Goal: Book appointment/travel/reservation

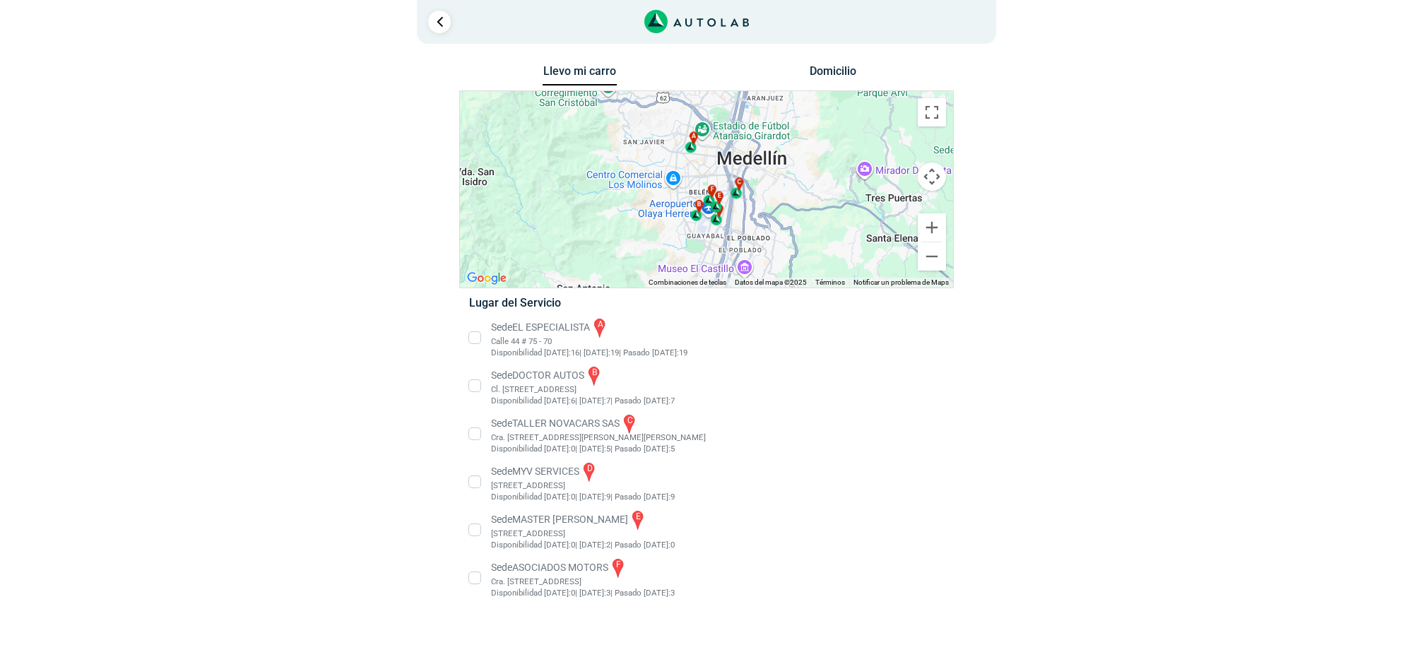
click at [569, 519] on li "Sede MASTER MOTRIZ e [STREET_ADDRESS]" at bounding box center [705, 530] width 495 height 42
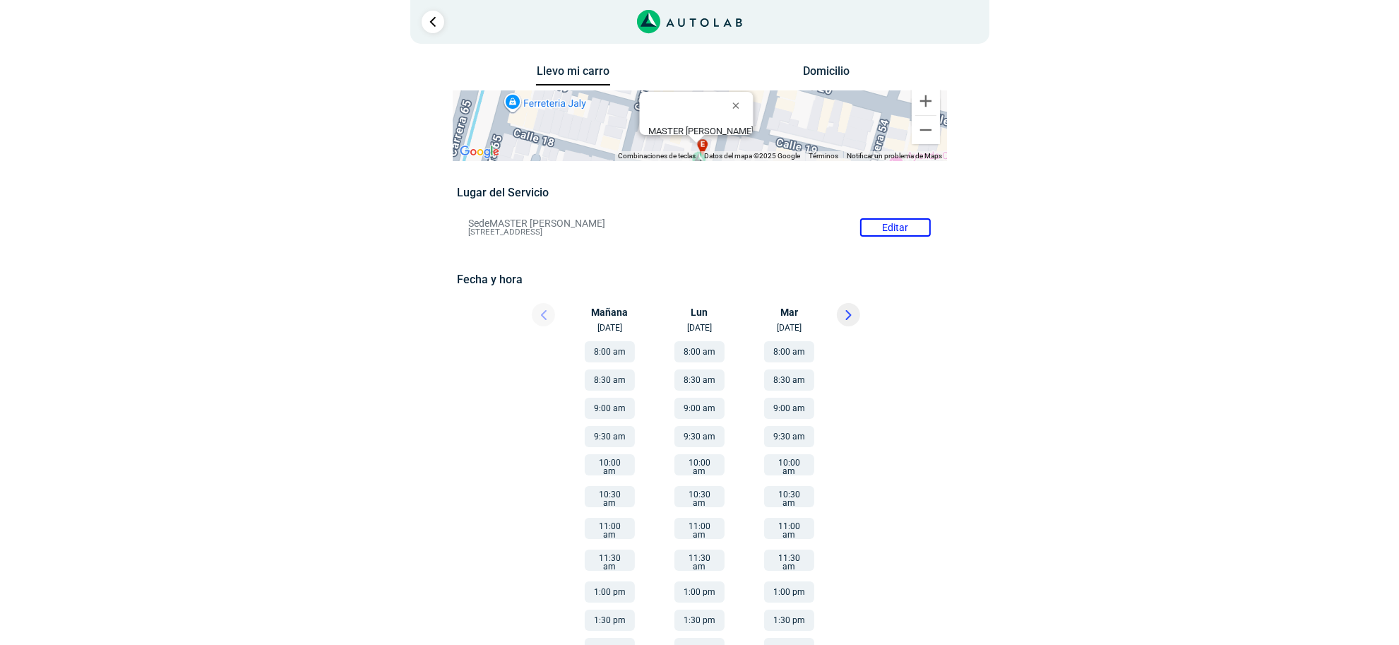
click at [850, 316] on icon at bounding box center [848, 315] width 6 height 10
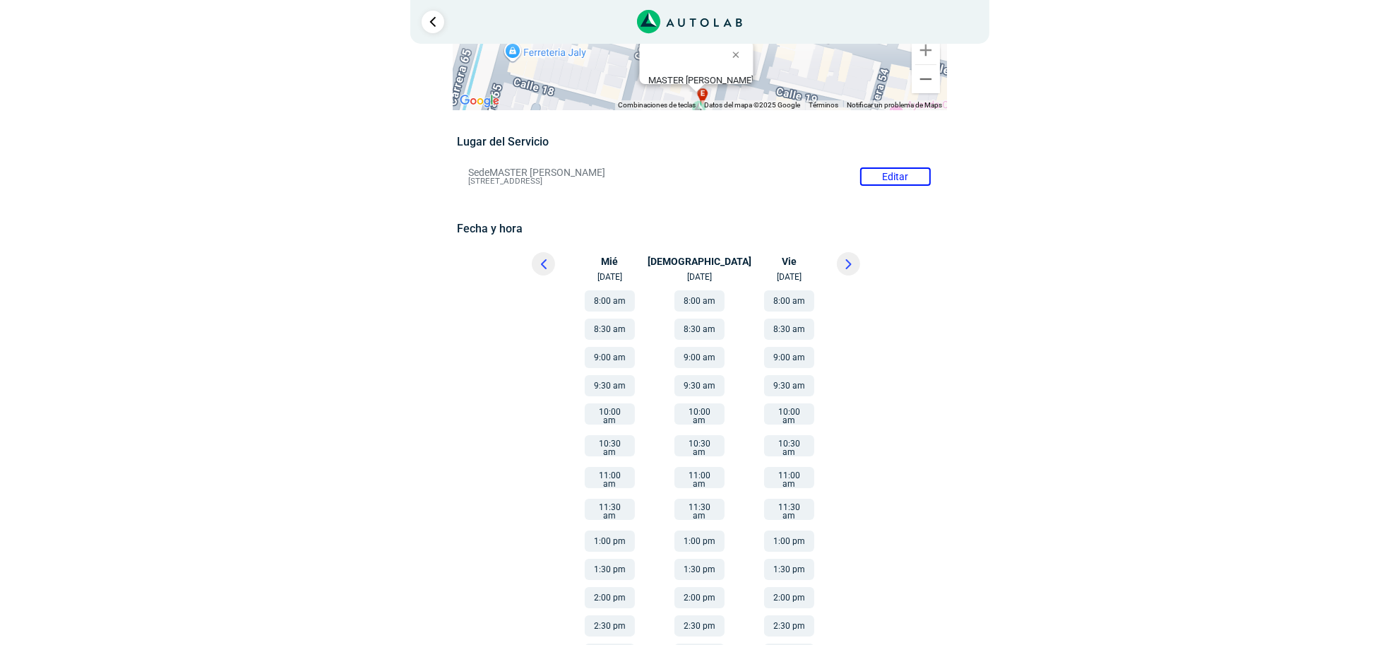
scroll to position [75, 0]
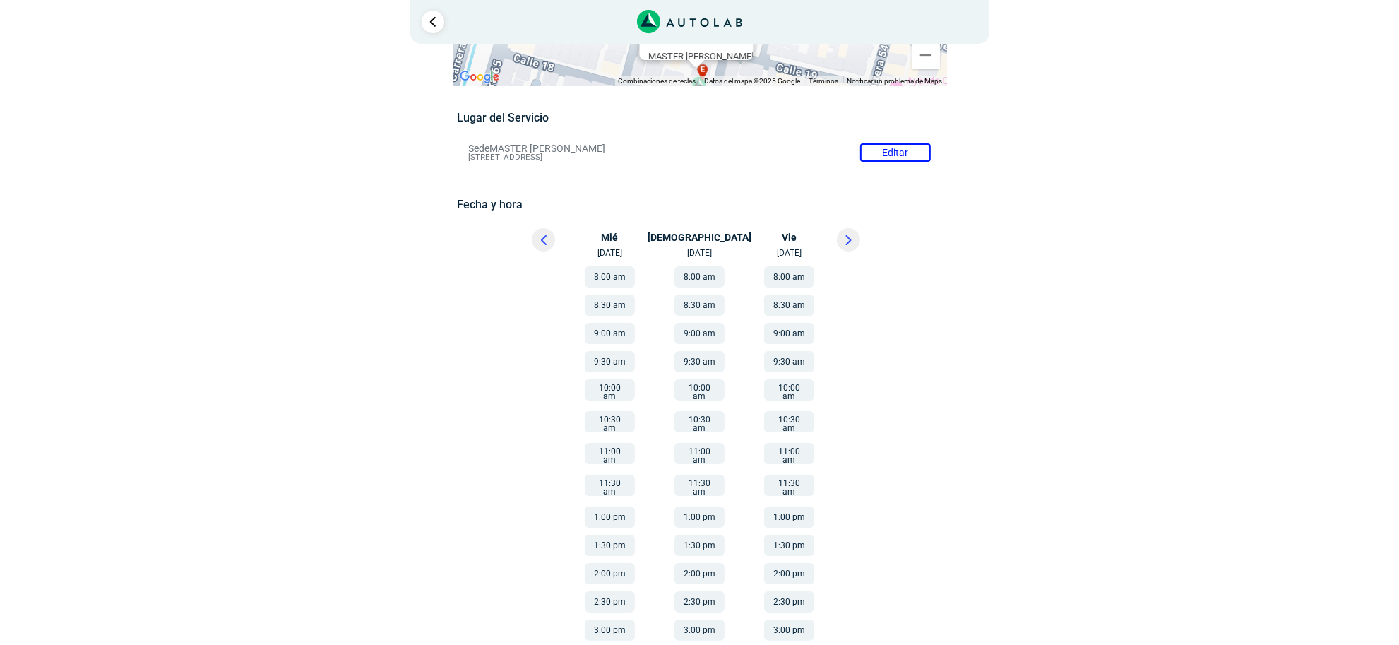
drag, startPoint x: 531, startPoint y: 242, endPoint x: 539, endPoint y: 246, distance: 8.8
click at [531, 242] on div at bounding box center [531, 243] width 85 height 31
click at [547, 244] on button at bounding box center [543, 239] width 23 height 23
click at [785, 443] on button "11:00 am" at bounding box center [789, 453] width 50 height 21
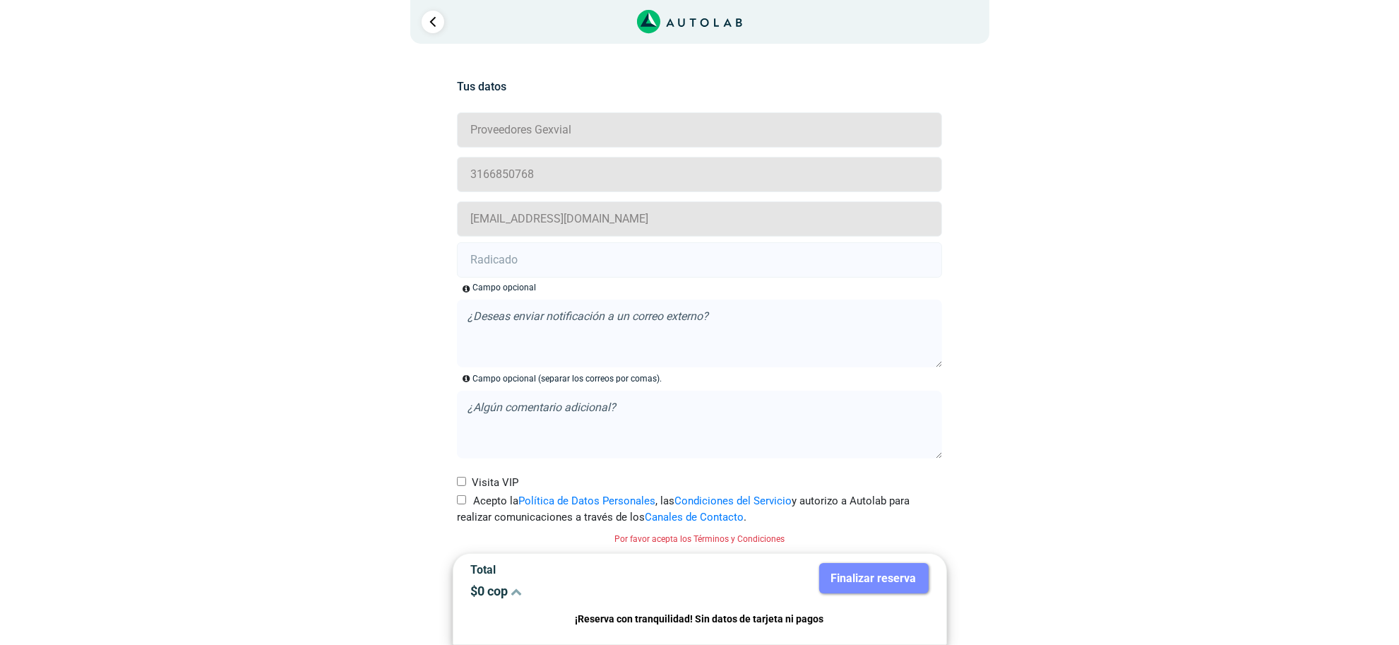
scroll to position [32, 0]
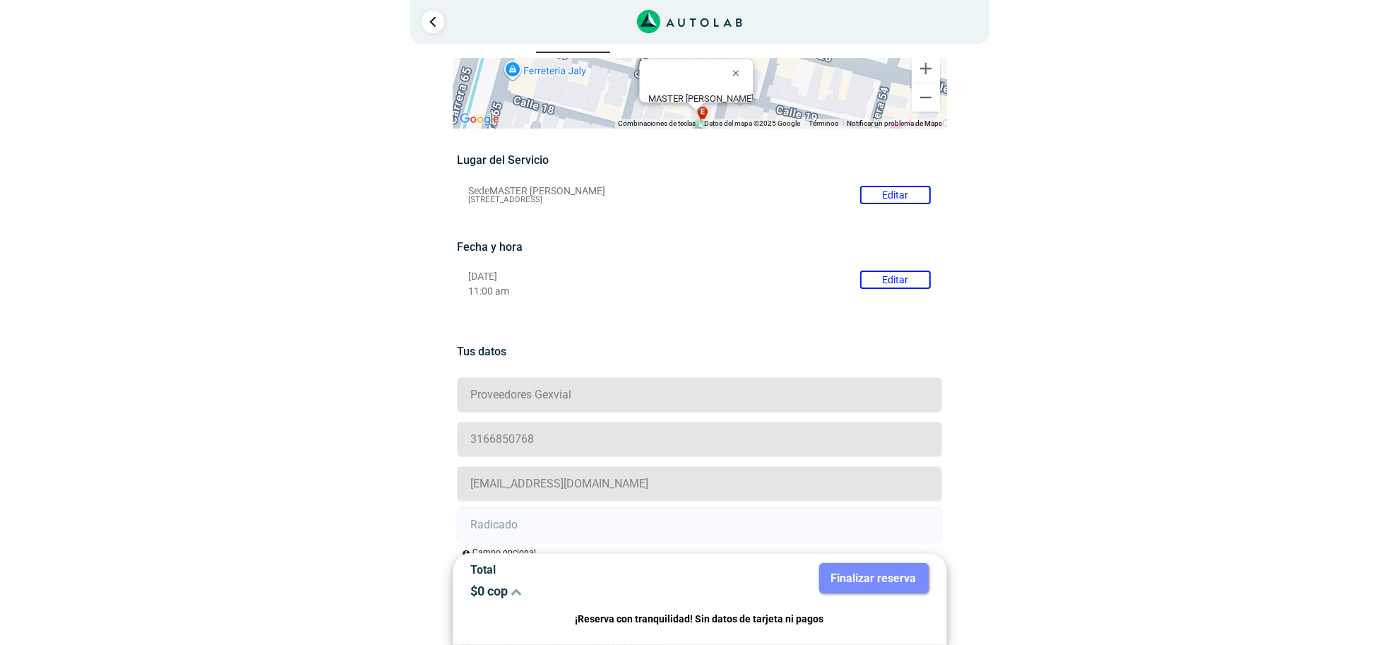
click at [895, 286] on button "Editar" at bounding box center [895, 280] width 71 height 18
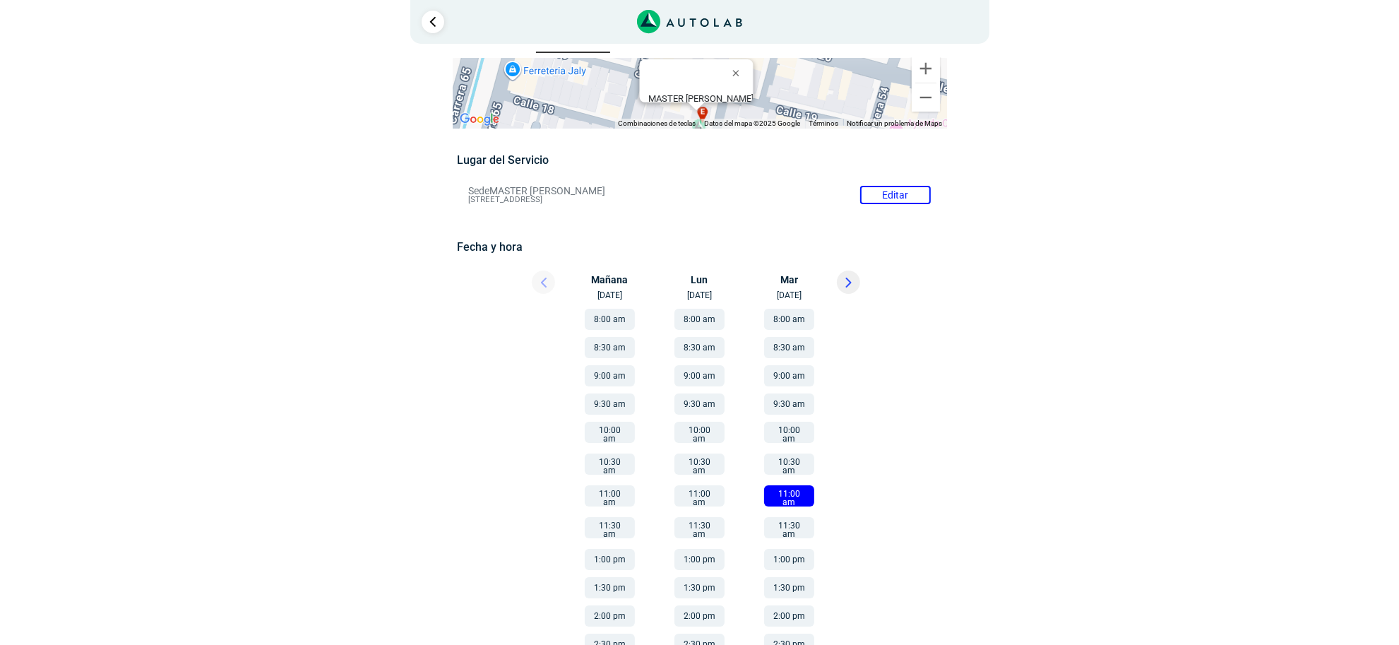
click at [802, 433] on button "10:00 am" at bounding box center [789, 432] width 50 height 21
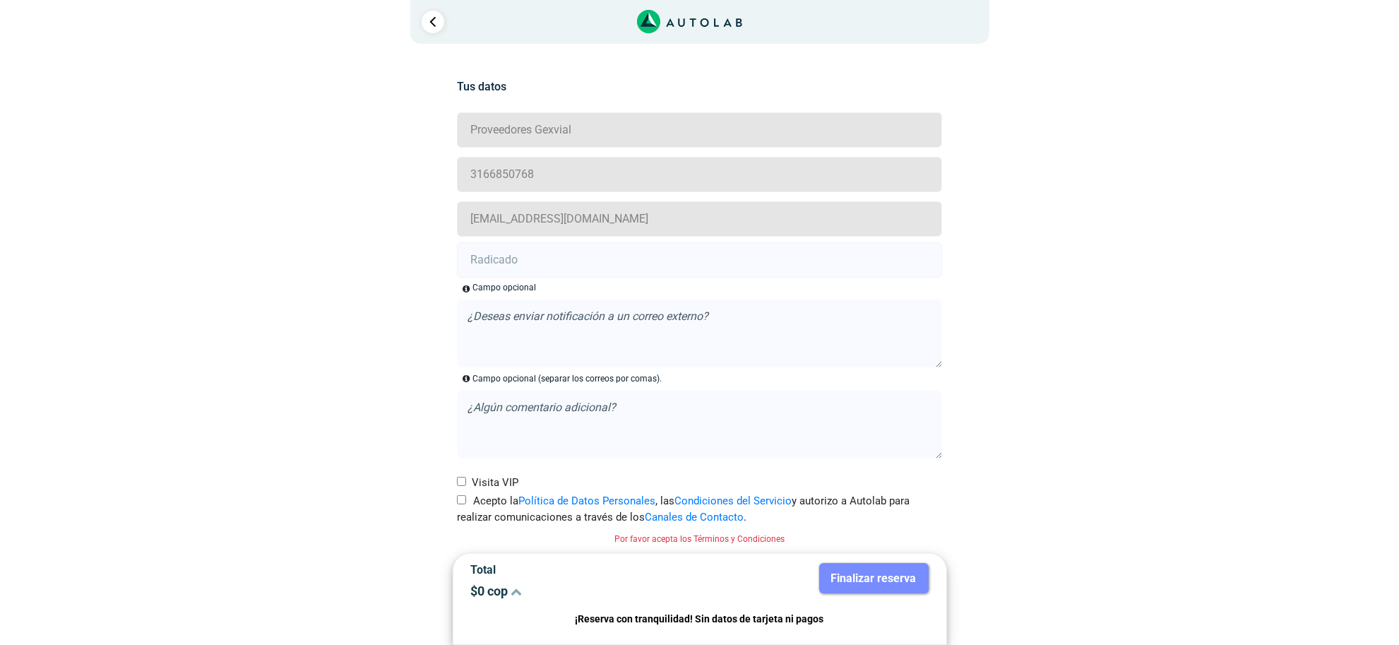
click at [473, 505] on label "Acepto la Política de Datos Personales , las Condiciones del Servicio y autoriz…" at bounding box center [699, 509] width 485 height 32
click at [466, 504] on input "Acepto la Política de Datos Personales , las Condiciones del Servicio y autoriz…" at bounding box center [461, 499] width 9 height 9
checkbox input "true"
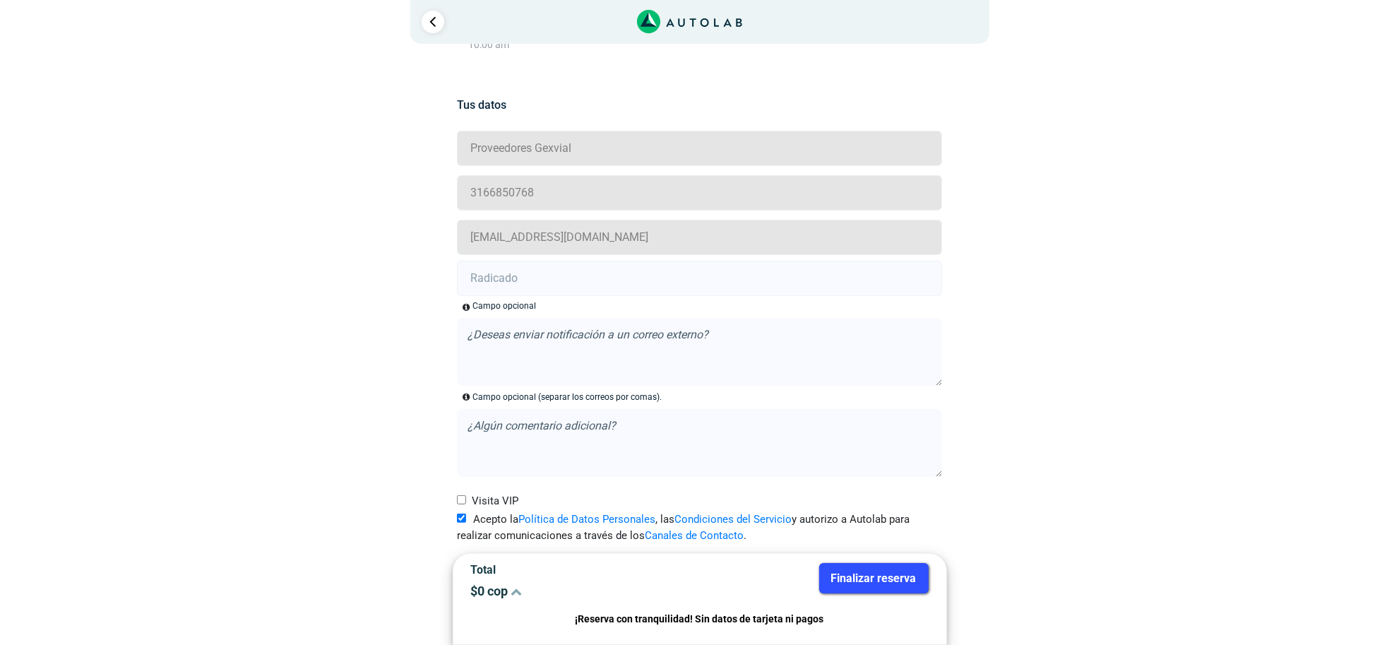
scroll to position [279, 0]
click at [534, 283] on input "text" at bounding box center [699, 278] width 485 height 35
click at [560, 290] on input "text" at bounding box center [699, 278] width 485 height 35
paste input "20918687"
type input "20918687"
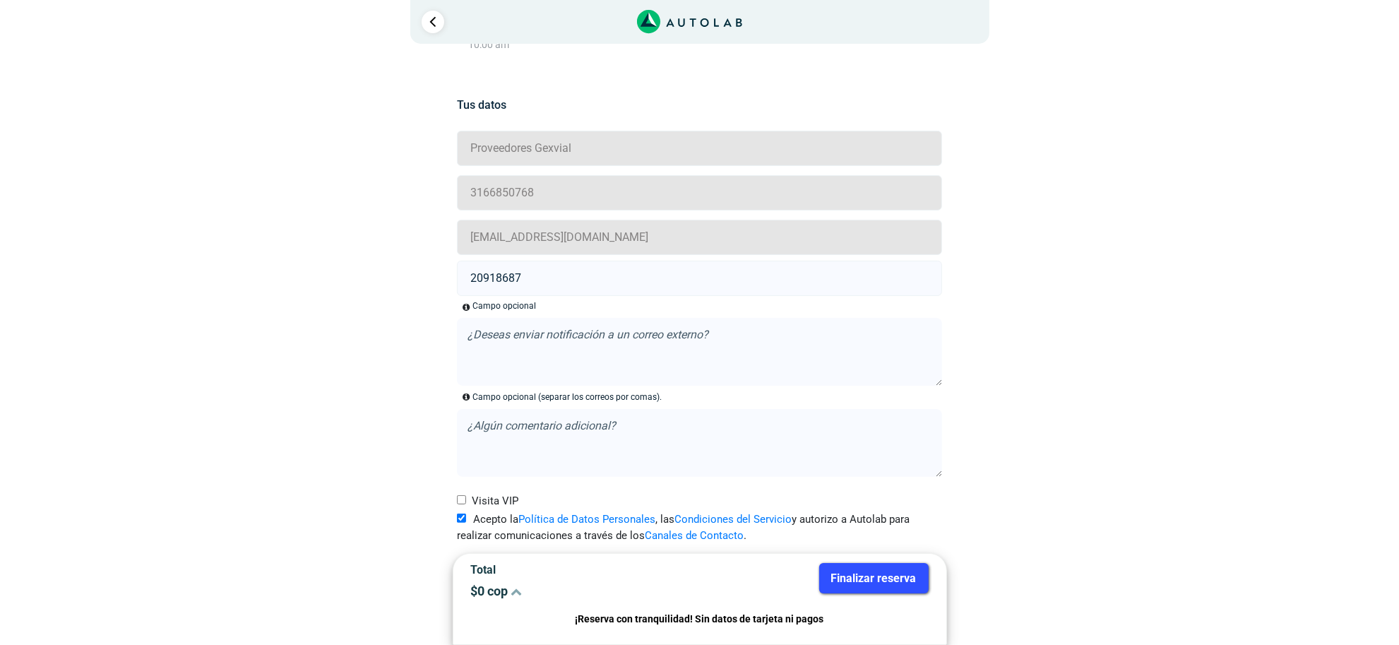
click at [840, 574] on button "Finalizar reserva" at bounding box center [873, 578] width 109 height 30
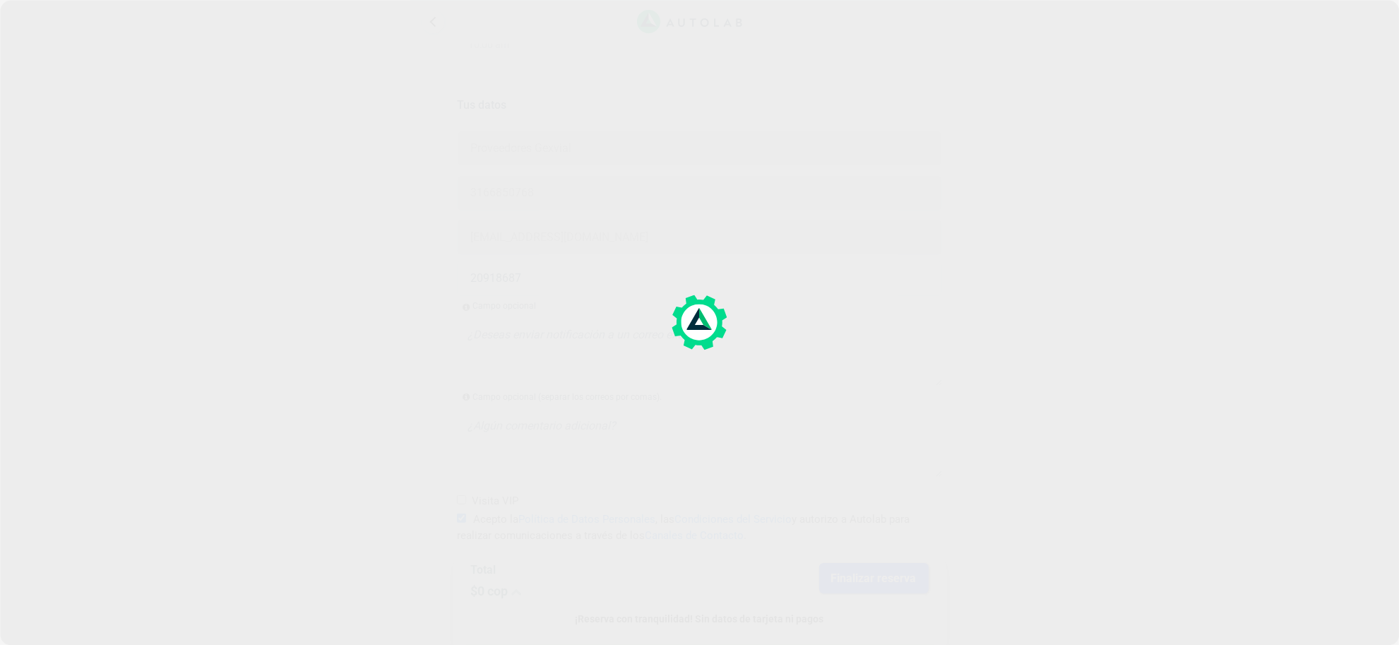
scroll to position [0, 0]
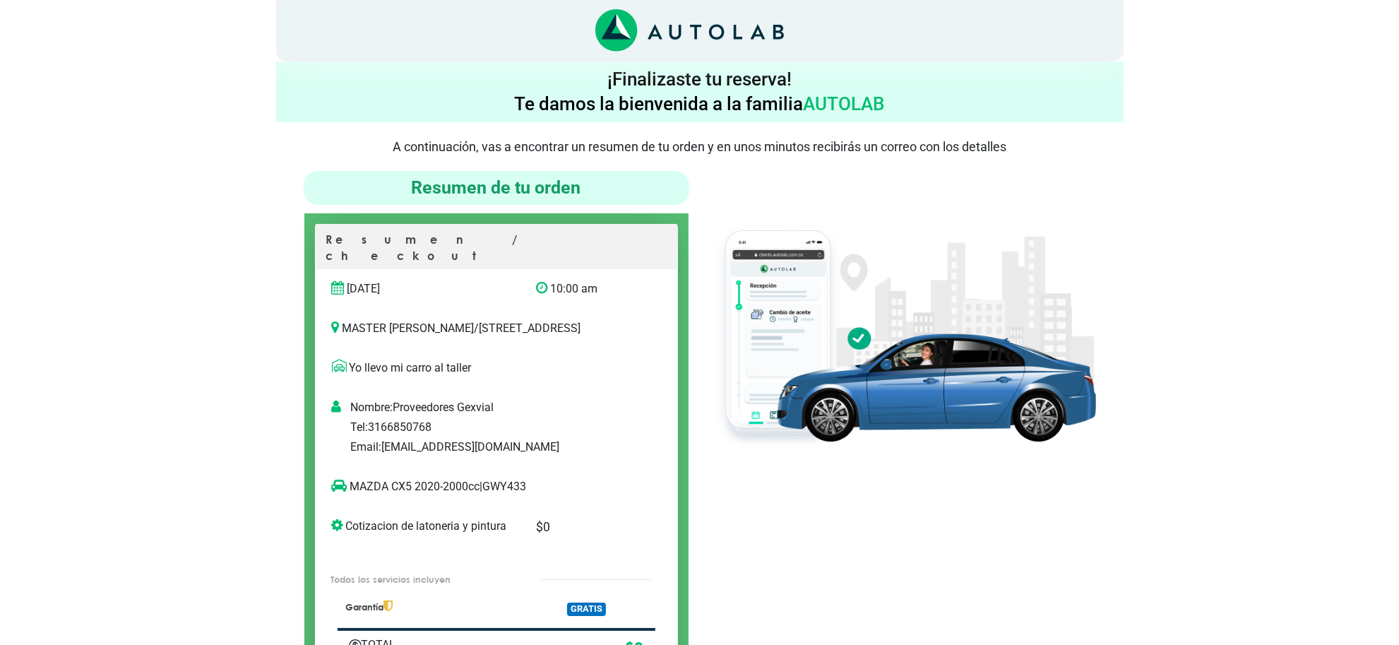
scroll to position [88, 0]
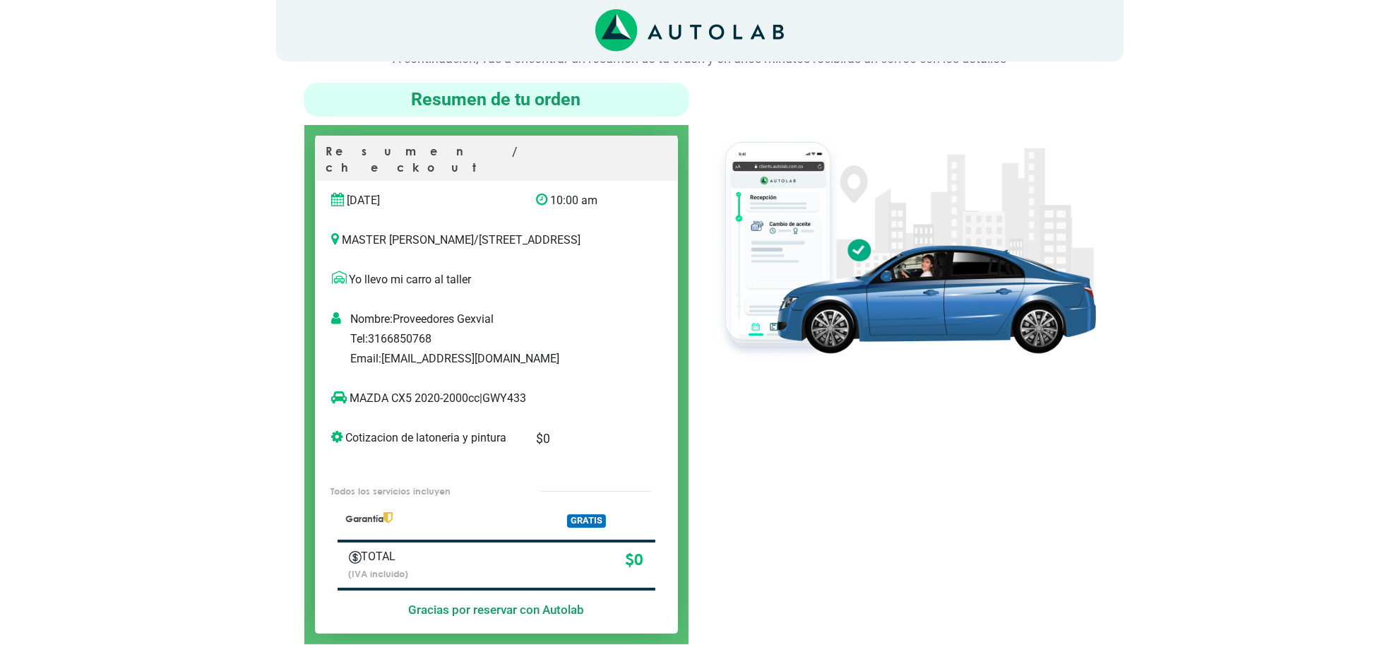
click at [509, 394] on p "MAZDA CX5 2020-2000cc | GWY433" at bounding box center [482, 398] width 300 height 17
copy p "GWY433"
drag, startPoint x: 412, startPoint y: 394, endPoint x: 350, endPoint y: 403, distance: 62.7
click at [350, 403] on p "MAZDA CX5 2020-2000cc | GWY433" at bounding box center [482, 398] width 300 height 17
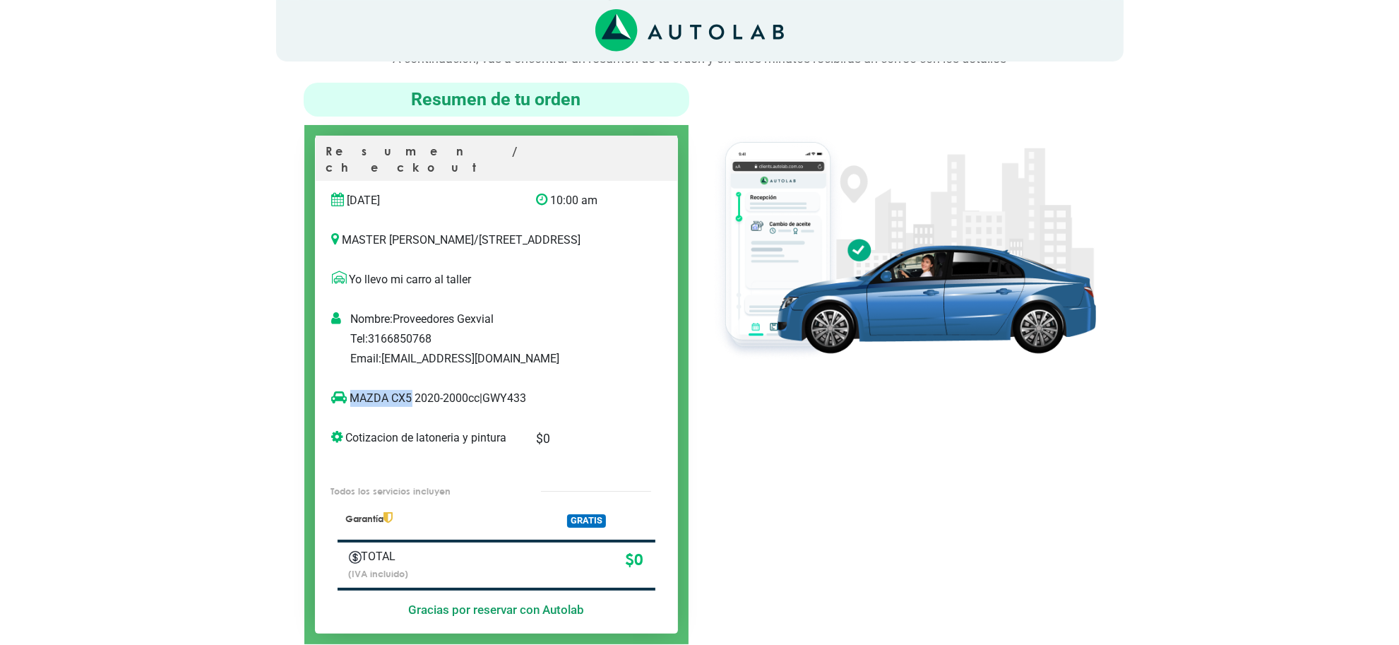
copy p "MAZDA CX5"
